Goal: Task Accomplishment & Management: Complete application form

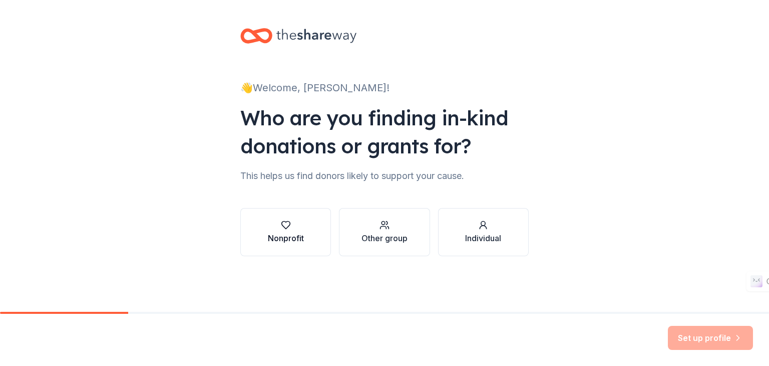
click at [319, 231] on button "Nonprofit" at bounding box center [285, 232] width 91 height 48
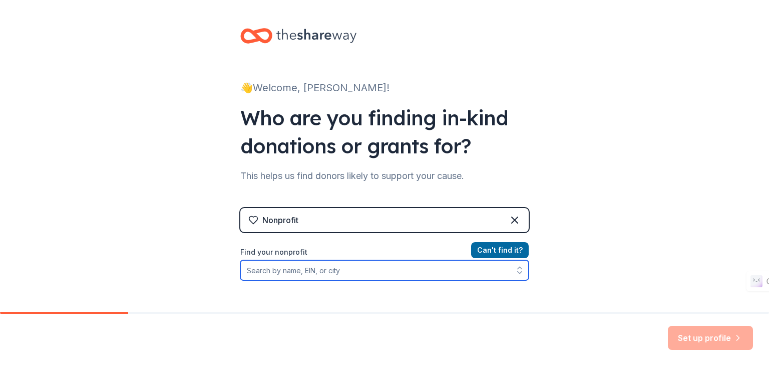
click at [341, 274] on input "Find your nonprofit" at bounding box center [384, 270] width 288 height 20
drag, startPoint x: 307, startPoint y: 267, endPoint x: 317, endPoint y: 266, distance: 9.6
click at [306, 267] on input "Find your nonprofit" at bounding box center [384, 270] width 288 height 20
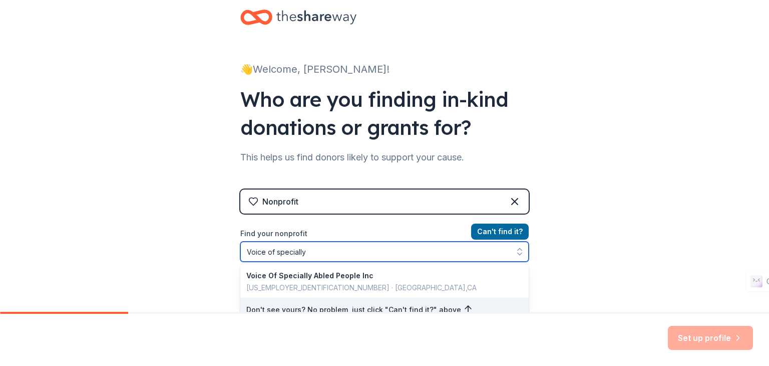
type input "Voice of specially"
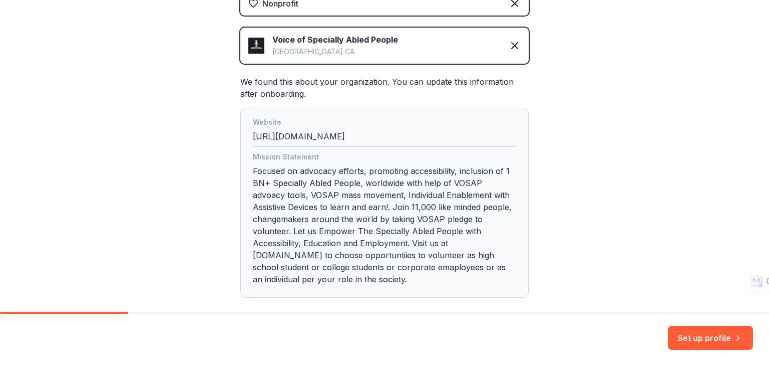
scroll to position [219, 0]
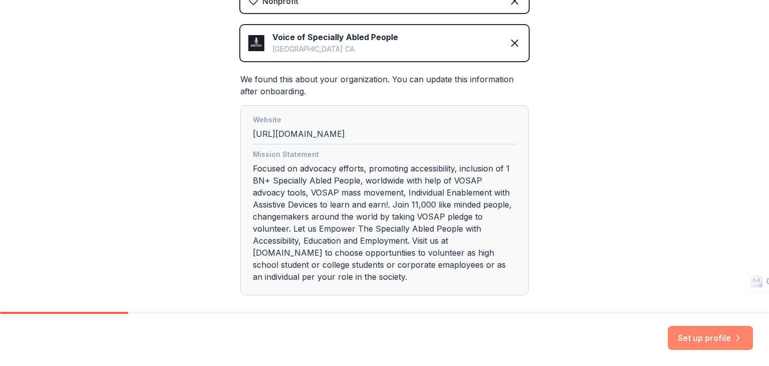
click at [710, 329] on button "Set up profile" at bounding box center [710, 338] width 85 height 24
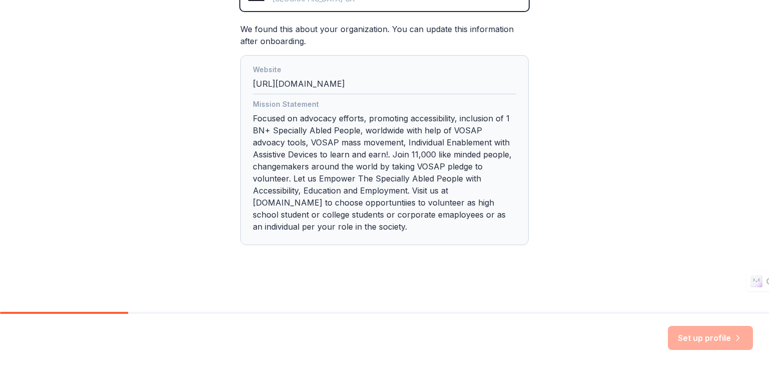
scroll to position [270, 0]
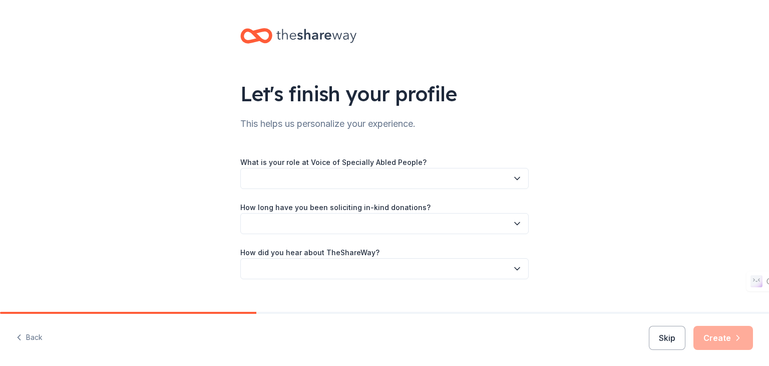
click at [309, 179] on button "button" at bounding box center [384, 178] width 288 height 21
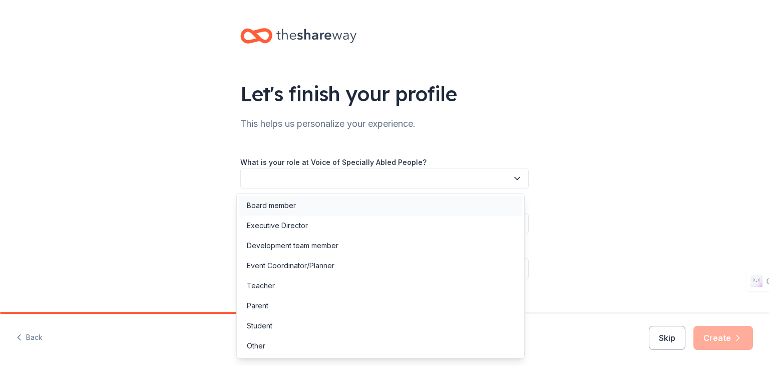
click at [342, 202] on div "Board member" at bounding box center [380, 205] width 283 height 20
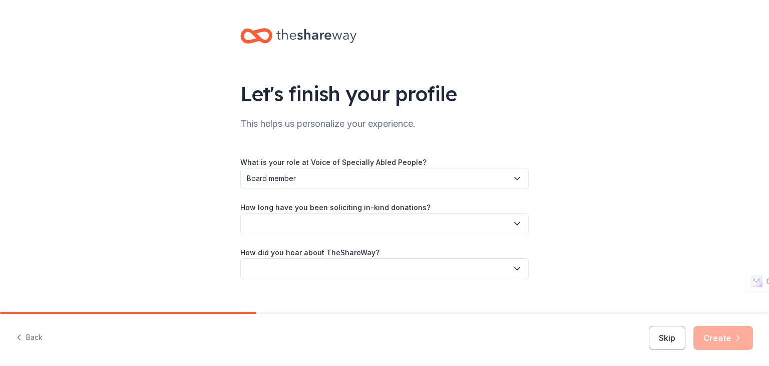
click at [315, 205] on label "How long have you been soliciting in-kind donations?" at bounding box center [335, 207] width 190 height 10
click at [319, 221] on button "button" at bounding box center [384, 223] width 288 height 21
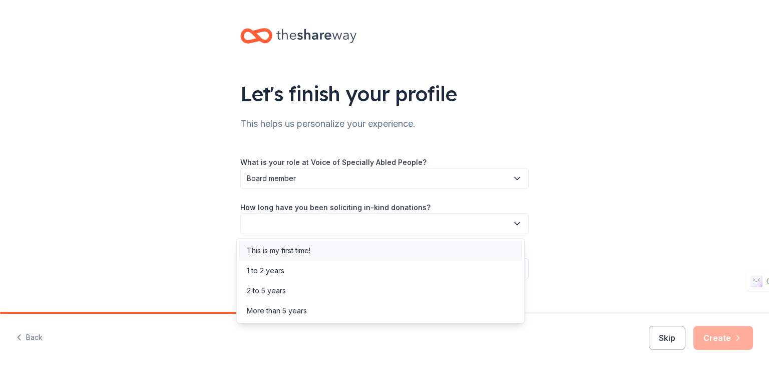
click at [337, 245] on div "This is my first time!" at bounding box center [380, 250] width 283 height 20
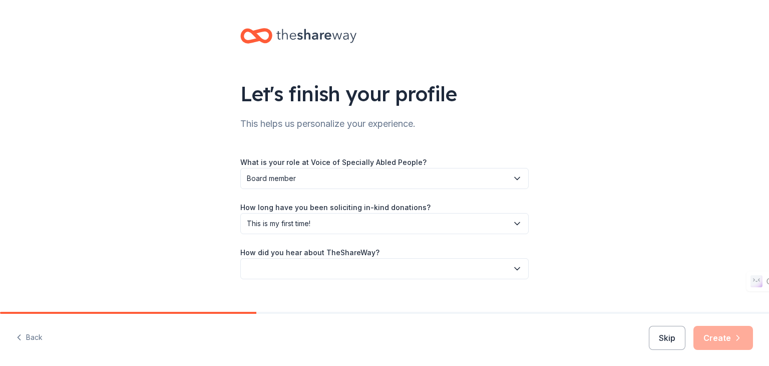
click at [356, 263] on button "button" at bounding box center [384, 268] width 288 height 21
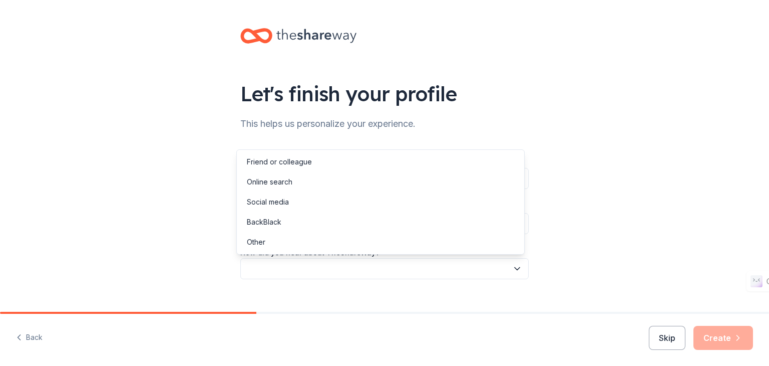
click at [329, 269] on button "button" at bounding box center [384, 268] width 288 height 21
click at [309, 205] on div "Social media" at bounding box center [380, 202] width 283 height 20
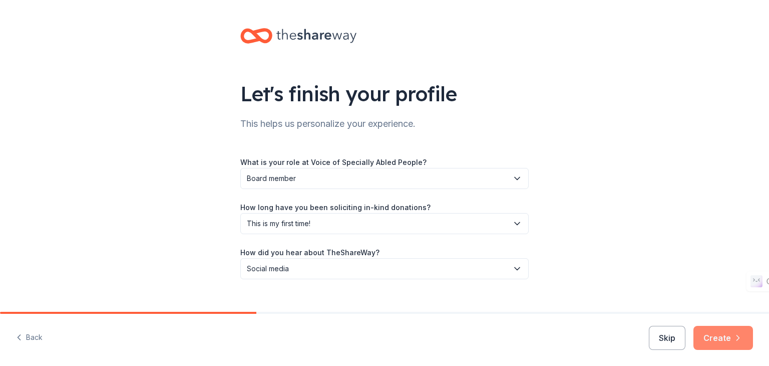
click at [732, 343] on button "Create" at bounding box center [724, 338] width 60 height 24
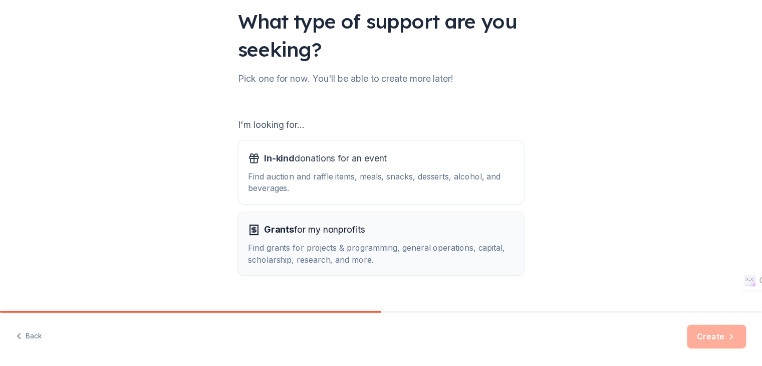
scroll to position [93, 0]
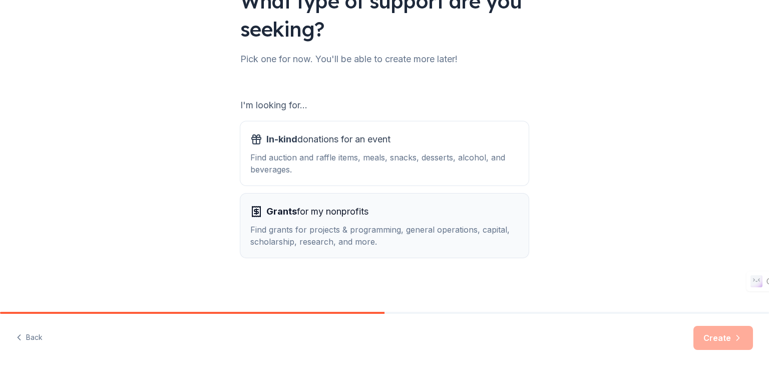
click at [332, 223] on div "Find grants for projects & programming, general operations, capital, scholarshi…" at bounding box center [384, 235] width 268 height 24
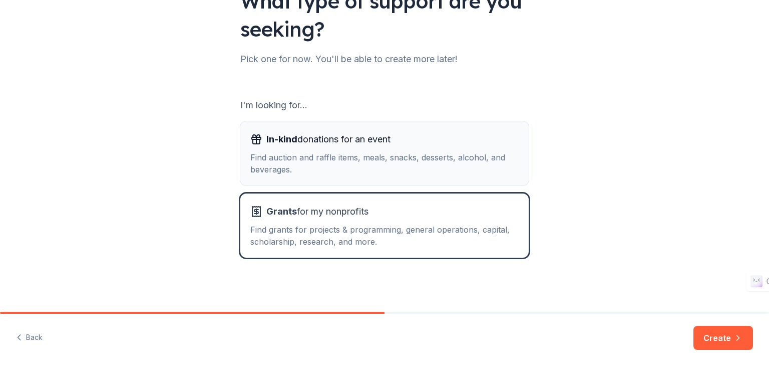
click at [299, 166] on div "Find auction and raffle items, meals, snacks, desserts, alcohol, and beverages." at bounding box center [384, 163] width 268 height 24
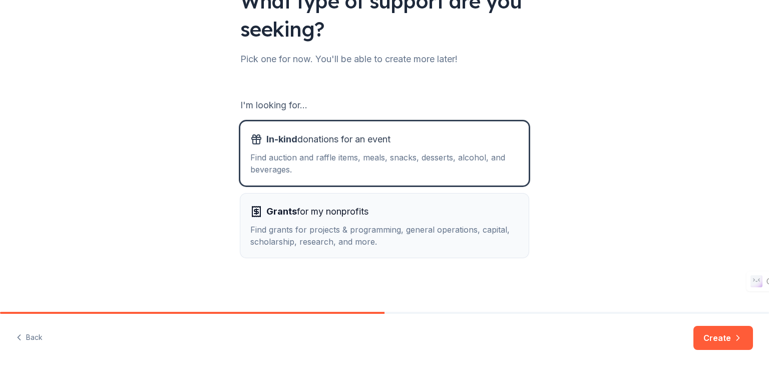
click at [363, 228] on div "Find grants for projects & programming, general operations, capital, scholarshi…" at bounding box center [384, 235] width 268 height 24
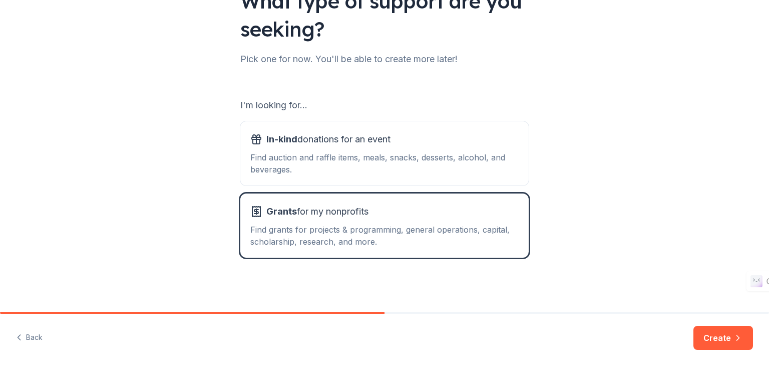
click at [725, 341] on button "Create" at bounding box center [724, 338] width 60 height 24
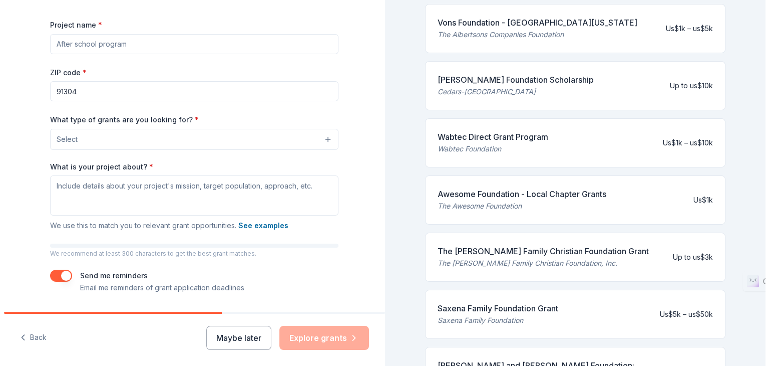
scroll to position [168, 0]
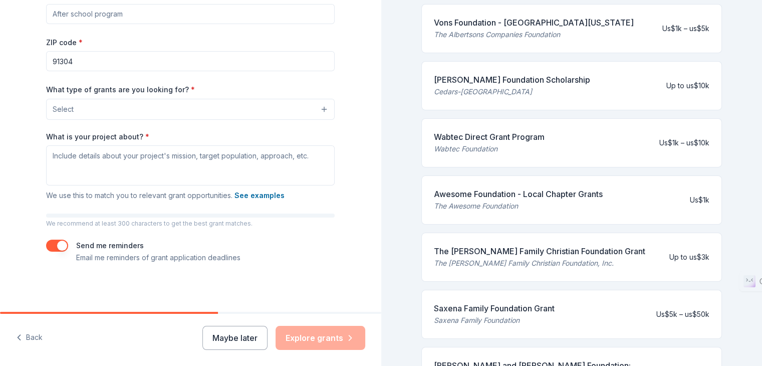
click at [98, 109] on button "Select" at bounding box center [190, 109] width 288 height 21
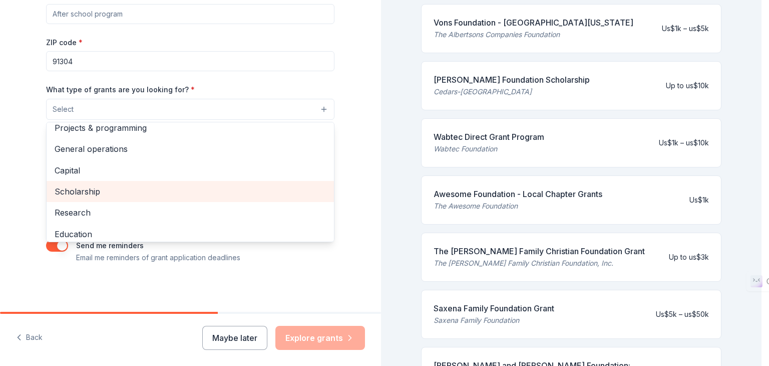
scroll to position [0, 0]
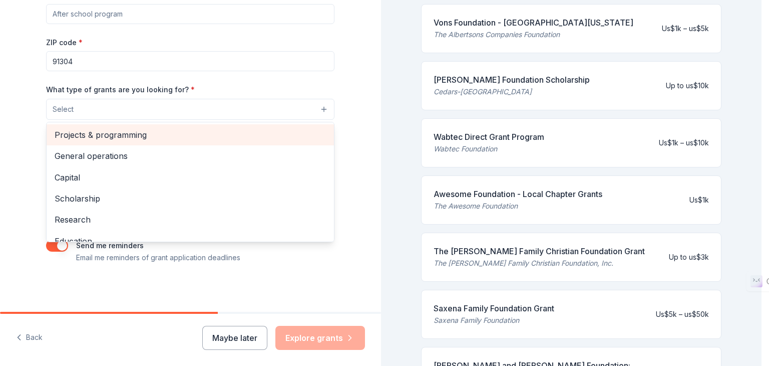
click at [139, 130] on span "Projects & programming" at bounding box center [190, 134] width 271 height 13
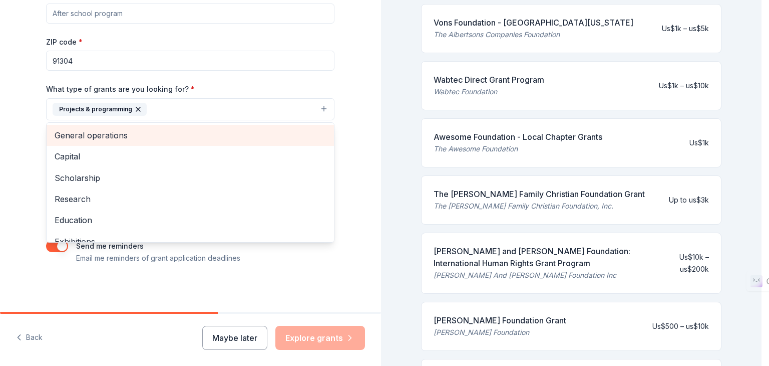
click at [133, 137] on span "General operations" at bounding box center [190, 135] width 271 height 13
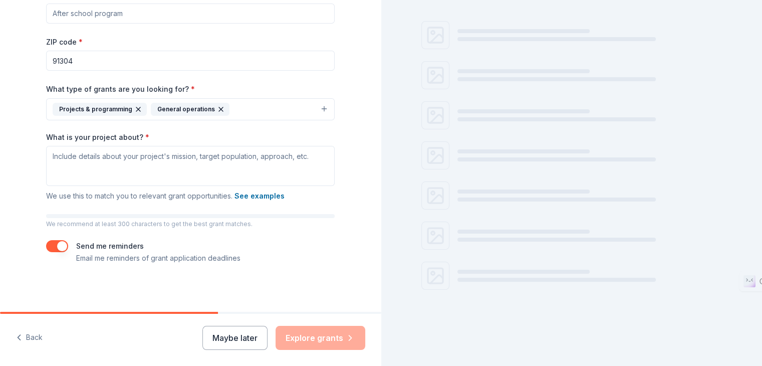
click at [219, 109] on icon "button" at bounding box center [221, 109] width 4 height 4
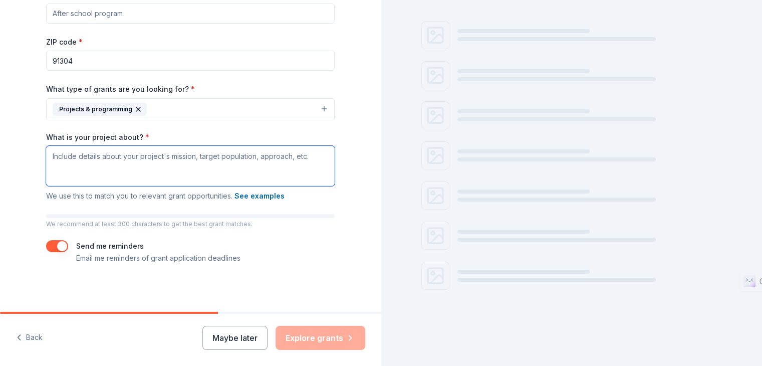
click at [120, 170] on textarea "What is your project about? *" at bounding box center [190, 166] width 288 height 40
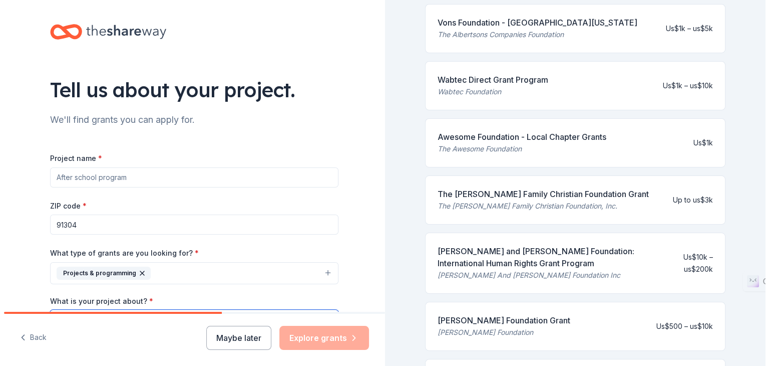
scroll to position [0, 0]
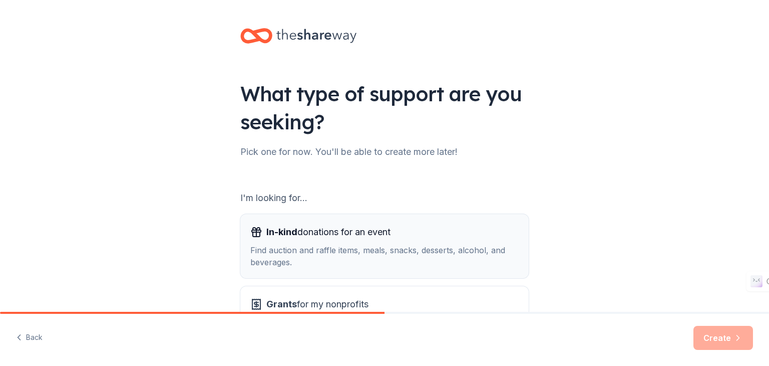
drag, startPoint x: 333, startPoint y: 233, endPoint x: 341, endPoint y: 229, distance: 9.4
click at [333, 233] on span "In-kind donations for an event" at bounding box center [328, 232] width 124 height 16
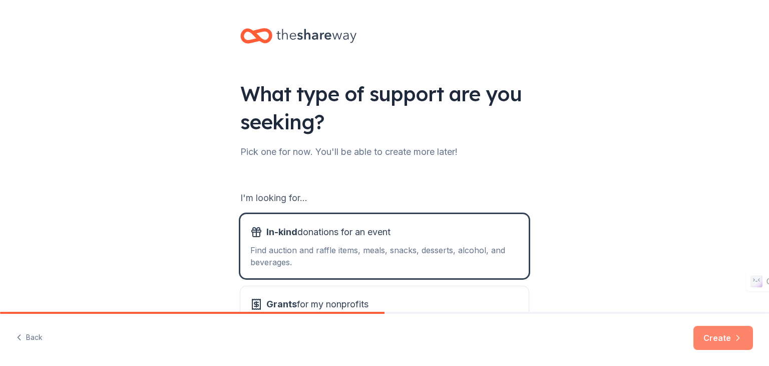
drag, startPoint x: 711, startPoint y: 335, endPoint x: 688, endPoint y: 320, distance: 27.5
click at [711, 334] on button "Create" at bounding box center [724, 338] width 60 height 24
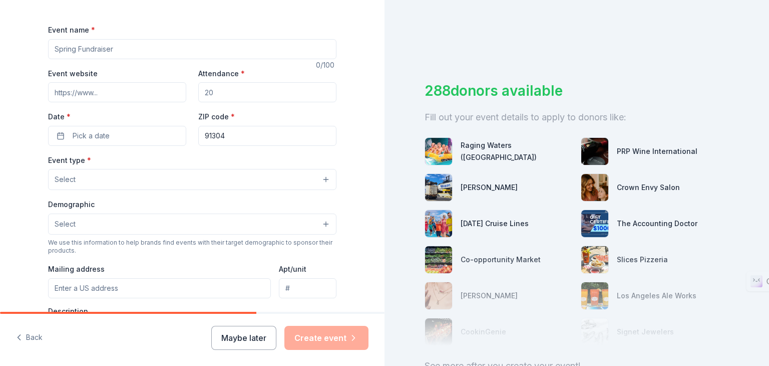
scroll to position [133, 0]
click at [246, 94] on input "Attendance *" at bounding box center [267, 91] width 138 height 20
click at [73, 89] on input "Event website" at bounding box center [117, 91] width 138 height 20
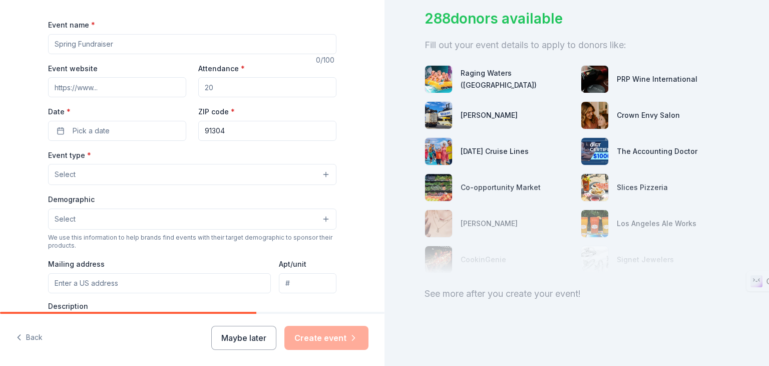
scroll to position [0, 0]
